Goal: Transaction & Acquisition: Purchase product/service

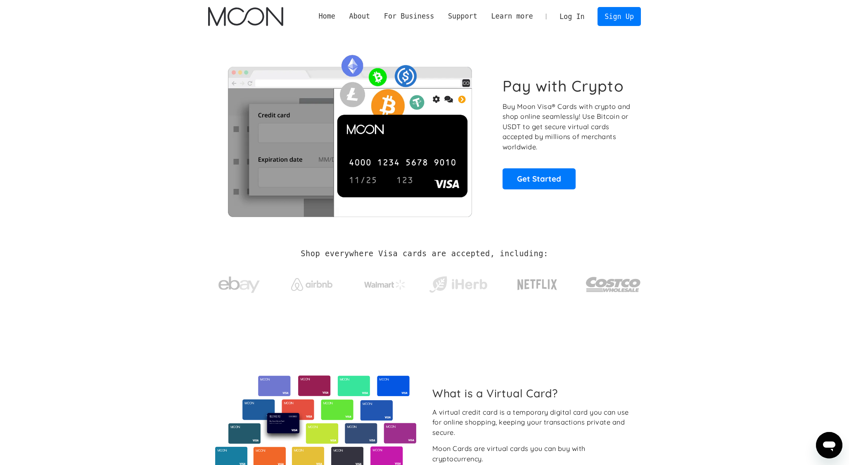
click at [570, 21] on link "Log In" at bounding box center [571, 16] width 39 height 18
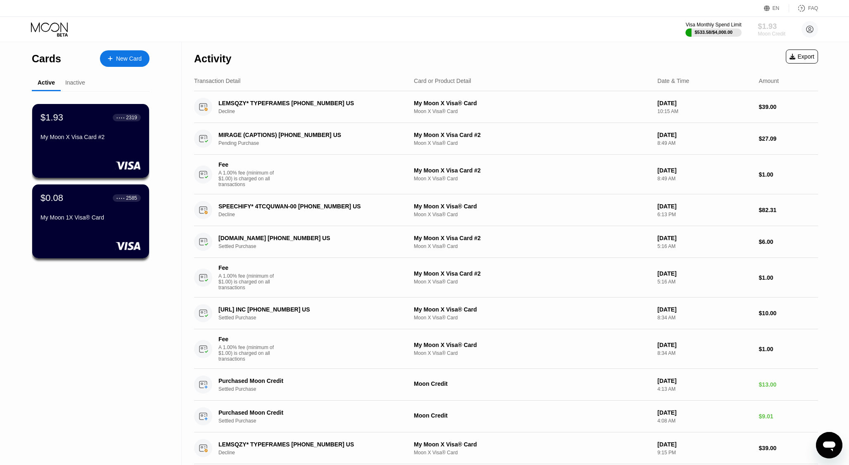
click at [768, 26] on div "$1.93" at bounding box center [772, 26] width 28 height 9
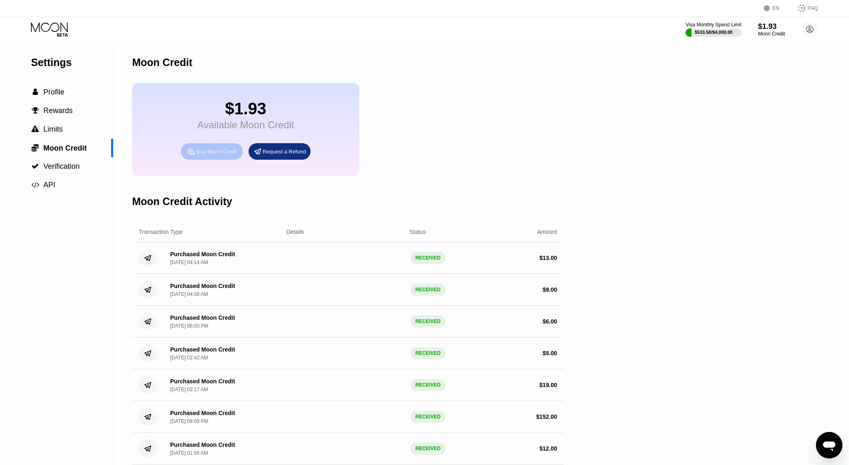
click at [211, 155] on div "Buy Moon Credit" at bounding box center [217, 151] width 40 height 7
type input "0"
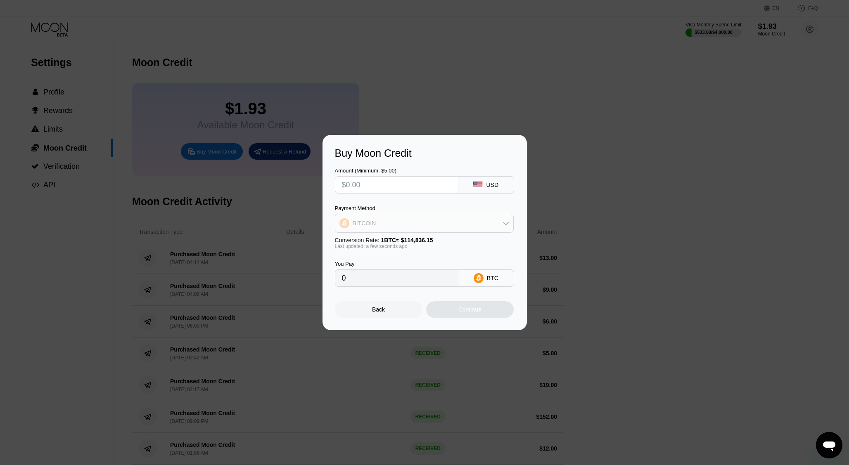
click at [455, 218] on div "BITCOIN" at bounding box center [424, 223] width 178 height 17
click at [393, 280] on span "USDC on Polygon" at bounding box center [378, 282] width 47 height 7
click at [406, 186] on input "text" at bounding box center [396, 185] width 109 height 17
type input "$1"
type input "1.00000000"
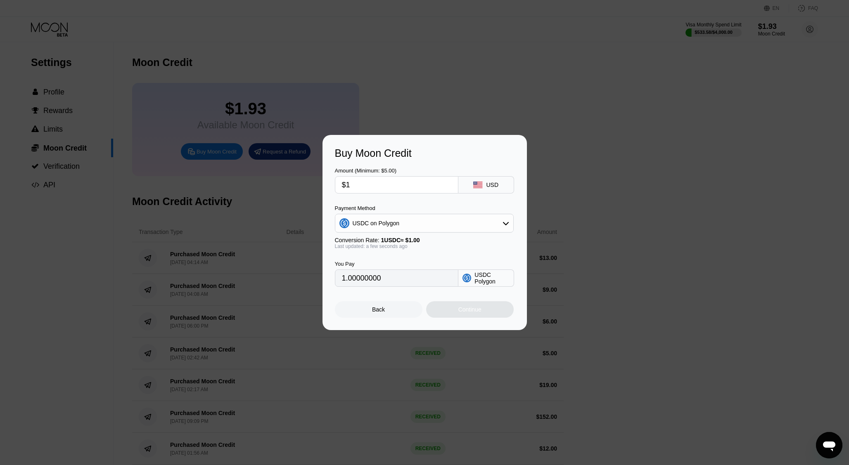
type input "$10"
type input "10.00000000"
type input "$1"
type input "1.00000000"
type input "0"
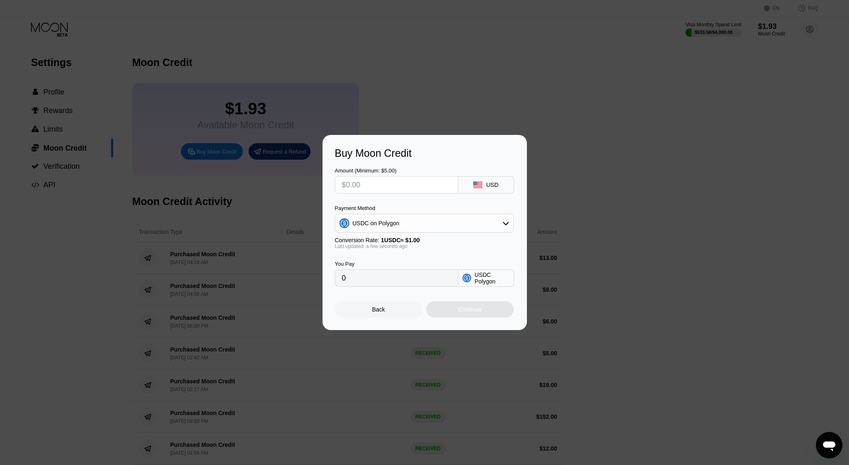
type input "$1"
type input "1.00000000"
type input "$15"
type input "15.00000000"
type input "$1"
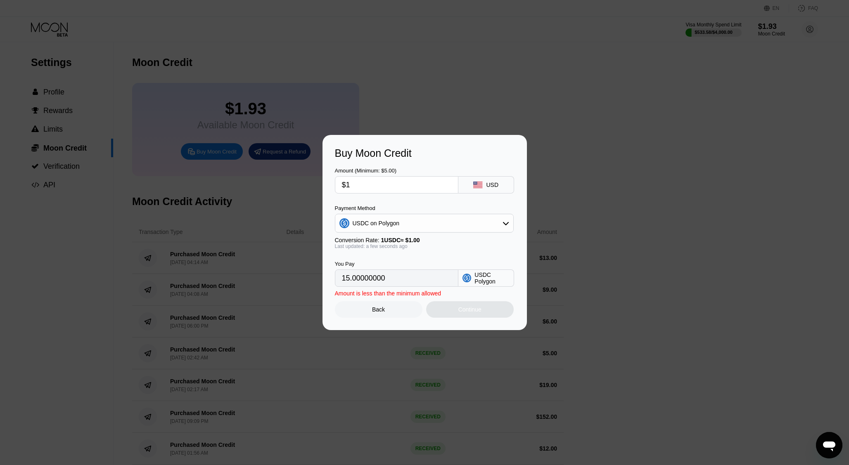
type input "1.00000000"
type input "$14"
type input "14.00000000"
type input "$14"
click at [456, 310] on div "Continue" at bounding box center [470, 309] width 88 height 17
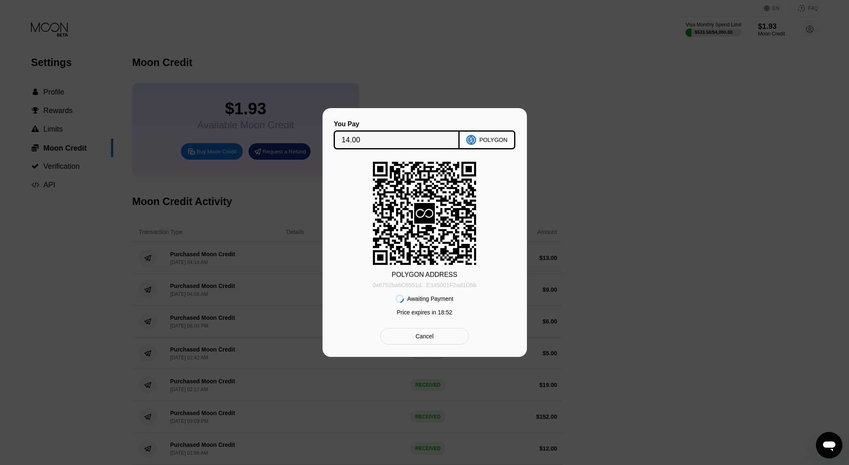
click at [453, 286] on div "0x6752ba6C8551d...E345001F2ad1Dbb" at bounding box center [424, 285] width 104 height 7
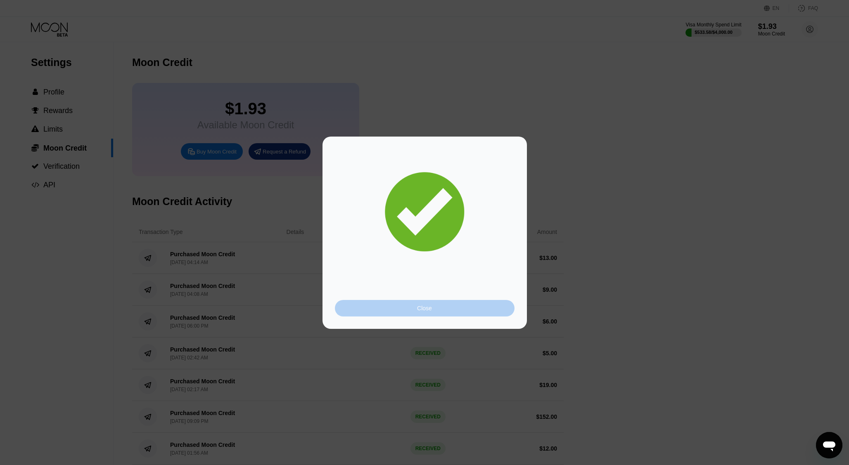
click at [464, 303] on div "Close" at bounding box center [425, 308] width 180 height 17
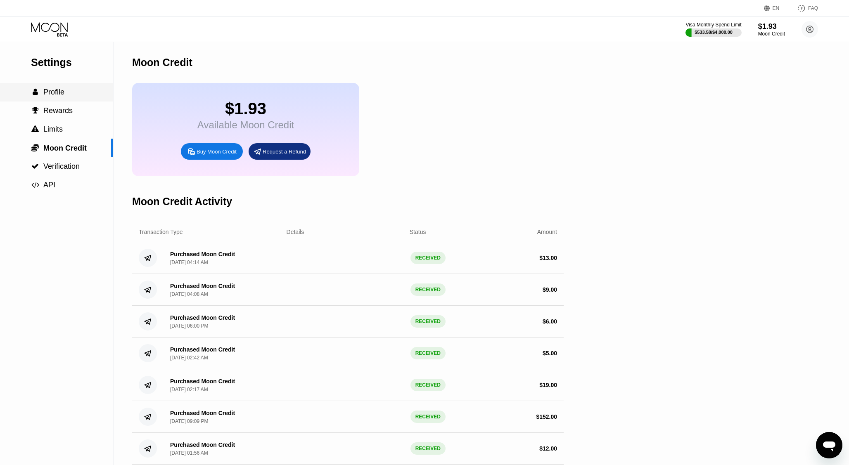
click at [51, 90] on span "Profile" at bounding box center [53, 92] width 21 height 8
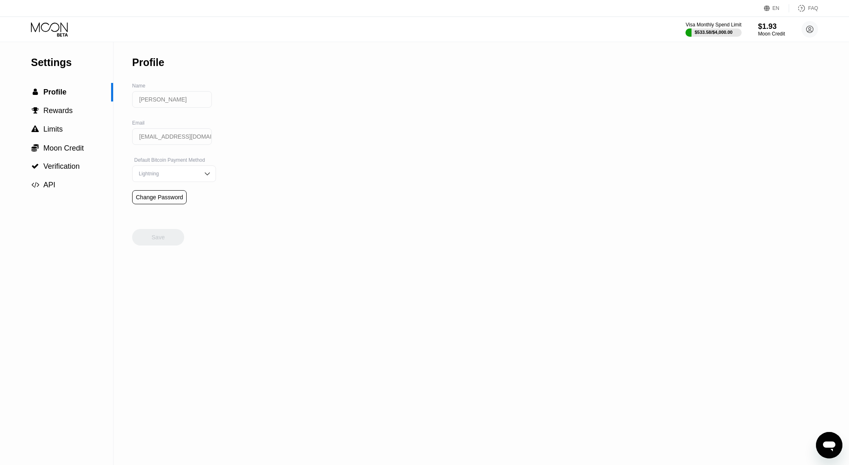
click at [49, 27] on icon at bounding box center [50, 29] width 38 height 14
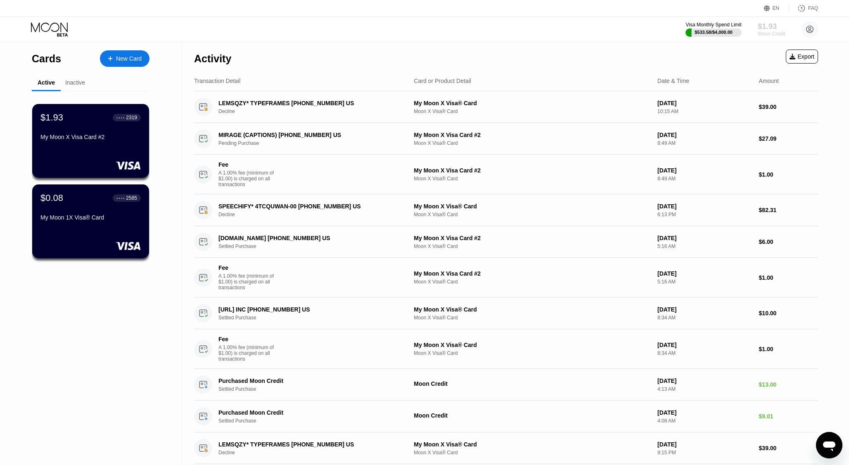
click at [770, 26] on div "$1.93" at bounding box center [772, 26] width 28 height 9
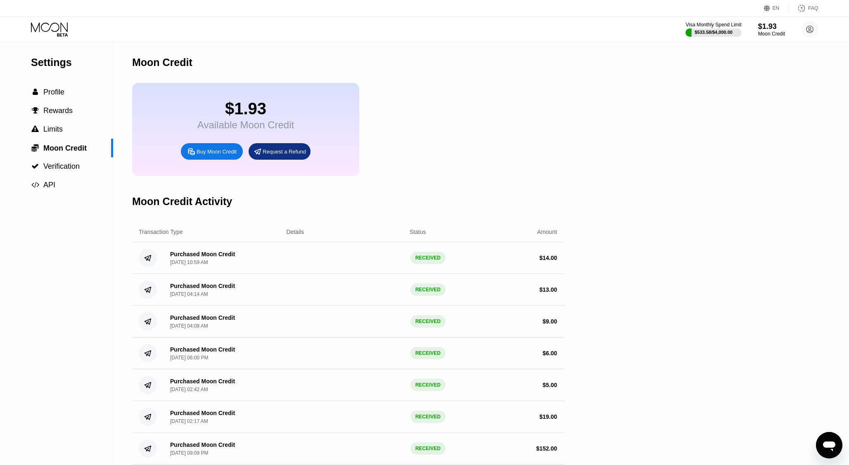
click at [212, 152] on div "Buy Moon Credit" at bounding box center [217, 151] width 40 height 7
type input "0"
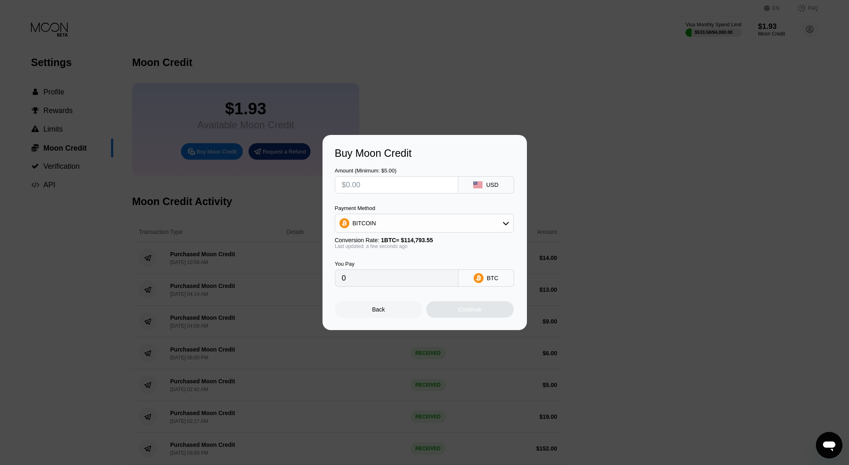
click at [477, 225] on div "BITCOIN" at bounding box center [424, 223] width 178 height 17
click at [428, 279] on div "USDC on Polygon" at bounding box center [429, 282] width 156 height 7
click at [397, 186] on input "text" at bounding box center [396, 185] width 109 height 17
type input "$1"
type input "1.00000000"
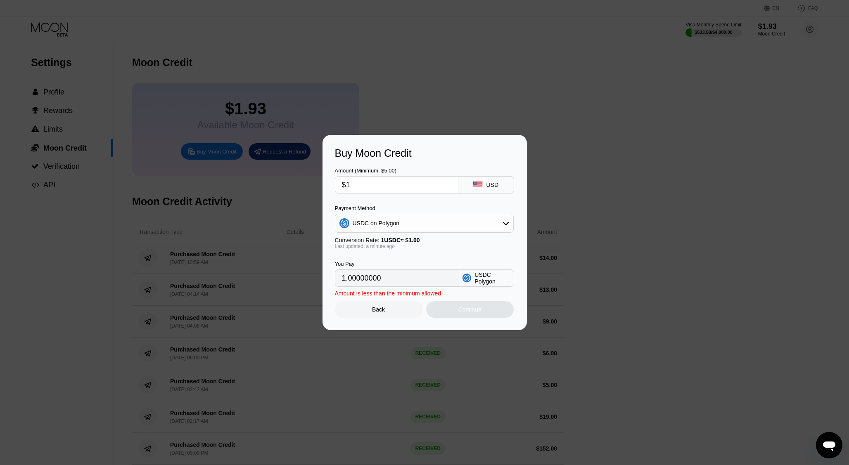
type input "$11"
type input "11.00000000"
type input "$11"
click at [394, 314] on div "Back" at bounding box center [379, 309] width 88 height 17
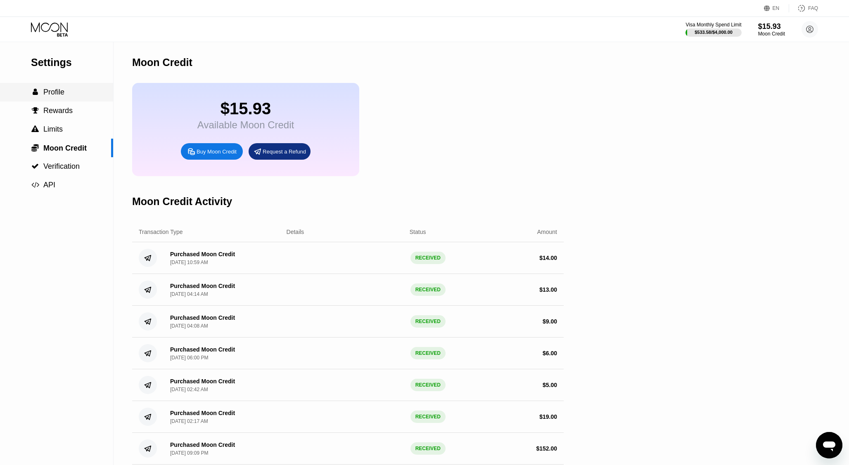
click at [55, 95] on span "Profile" at bounding box center [53, 92] width 21 height 8
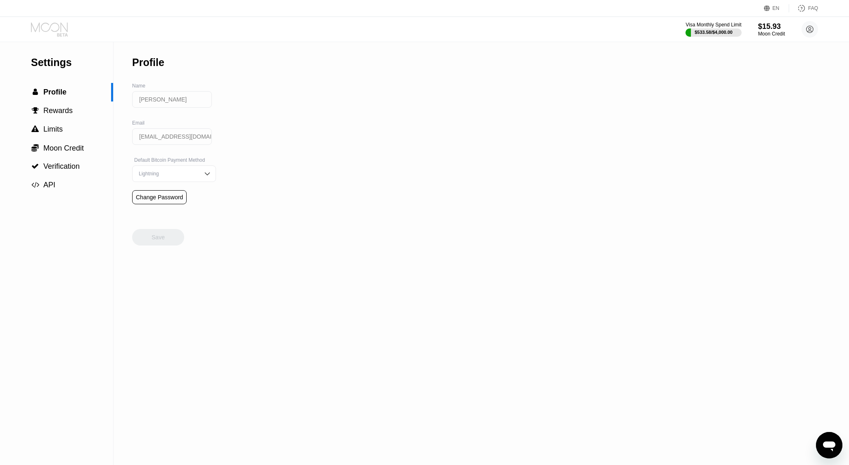
click at [53, 22] on icon at bounding box center [50, 29] width 38 height 14
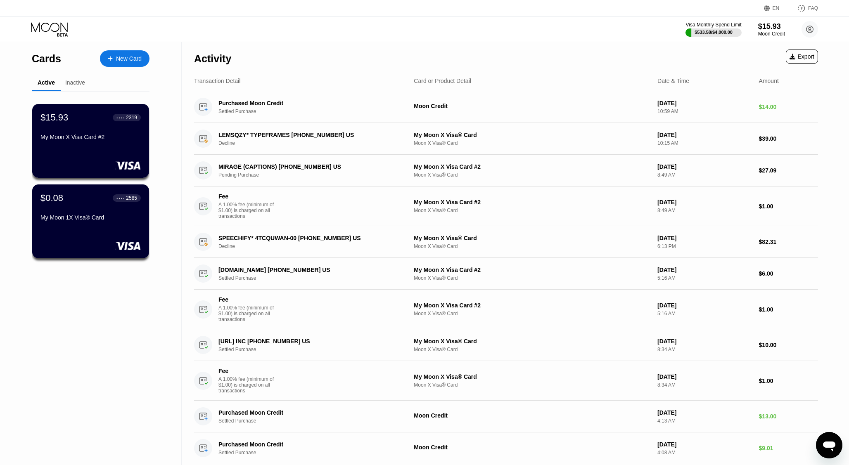
click at [107, 131] on div "$15.93 ● ● ● ● 2319 My Moon X Visa Card #2" at bounding box center [90, 127] width 100 height 31
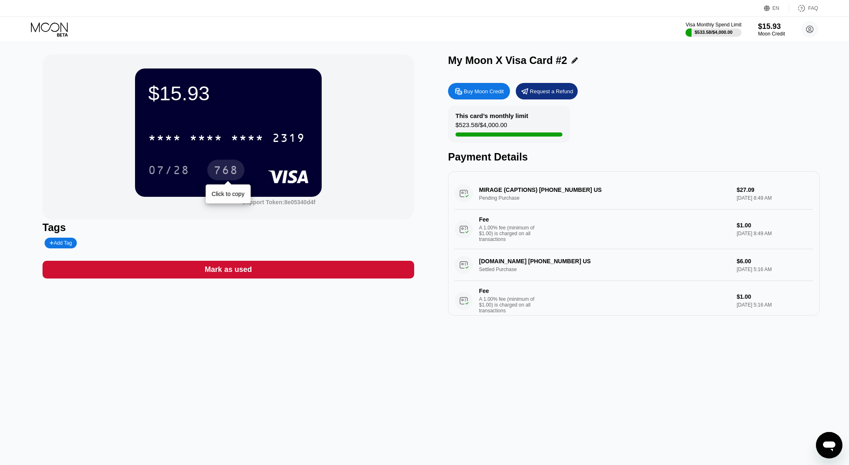
click at [224, 168] on div "768" at bounding box center [225, 171] width 25 height 13
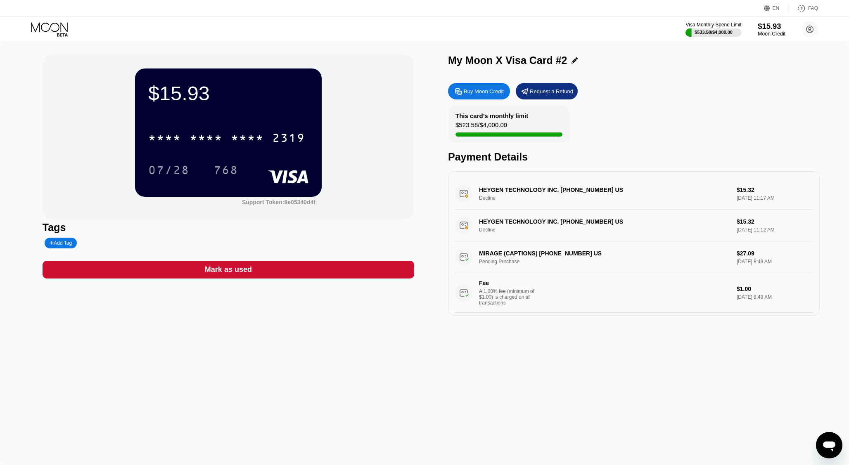
click at [768, 31] on div "$15.93" at bounding box center [772, 26] width 28 height 9
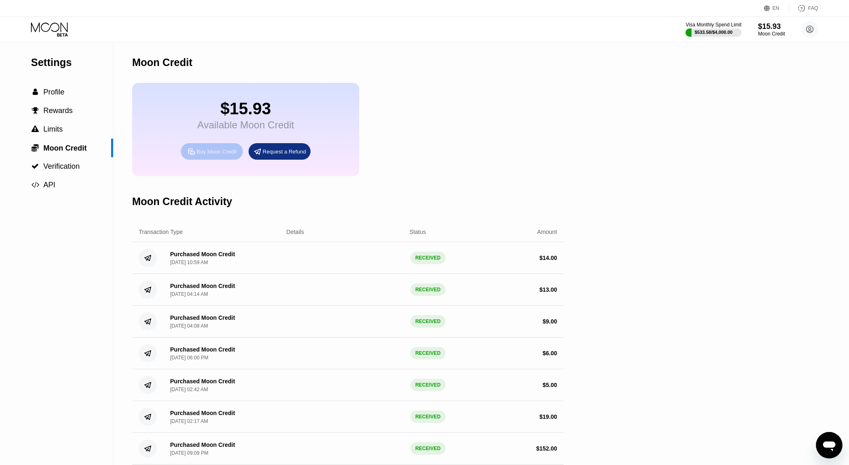
click at [208, 148] on div "Buy Moon Credit" at bounding box center [212, 151] width 62 height 17
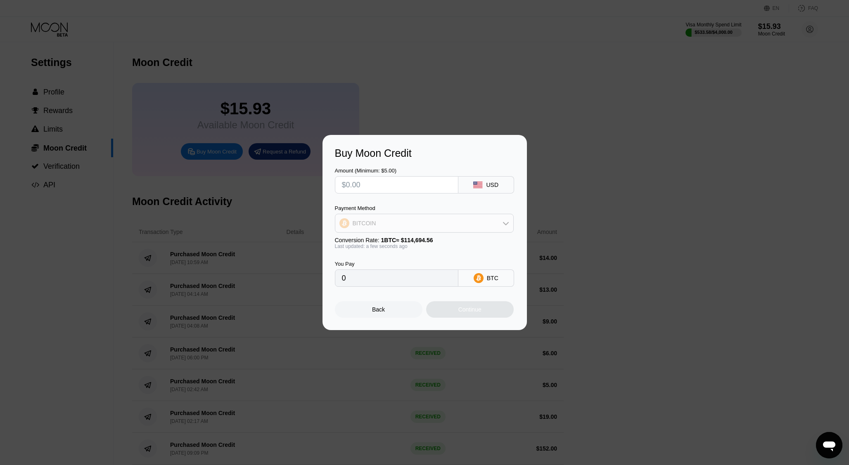
click at [419, 226] on div "BITCOIN" at bounding box center [424, 223] width 178 height 17
click at [384, 282] on span "USDC on Polygon" at bounding box center [378, 282] width 47 height 7
click at [401, 180] on input "text" at bounding box center [396, 185] width 109 height 17
type input "$1"
type input "1.00000000"
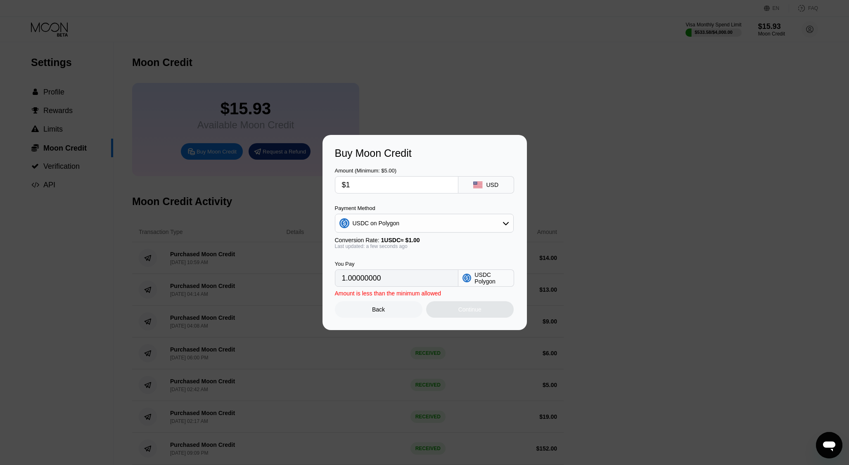
type input "$11"
type input "11.00000000"
type input "$11"
click at [384, 311] on div "Back" at bounding box center [378, 309] width 13 height 7
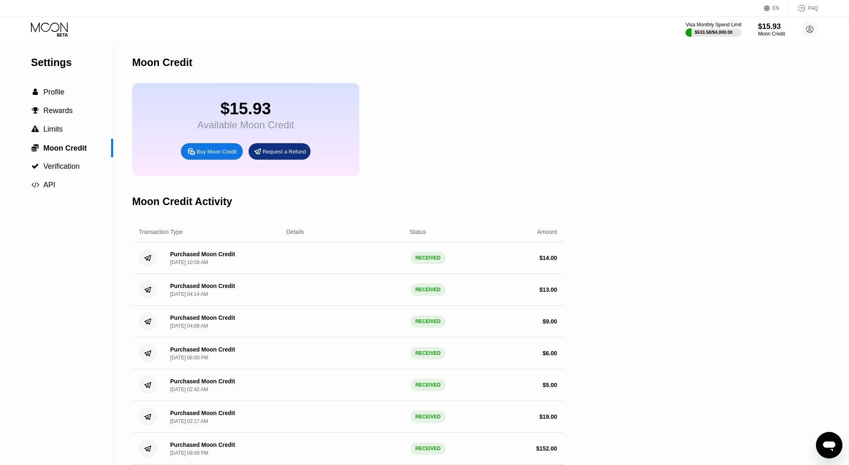
click at [216, 154] on div "Buy Moon Credit" at bounding box center [217, 151] width 40 height 7
type input "11.00000000"
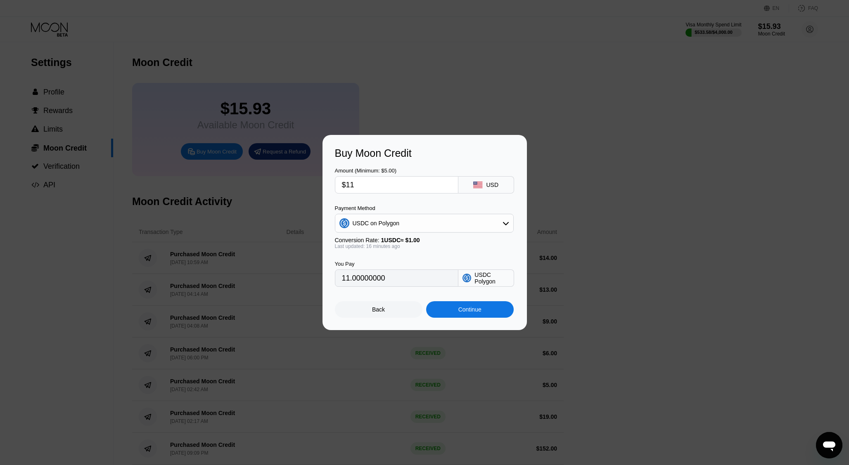
click at [391, 310] on div "Back" at bounding box center [379, 309] width 88 height 17
